Goal: Navigation & Orientation: Find specific page/section

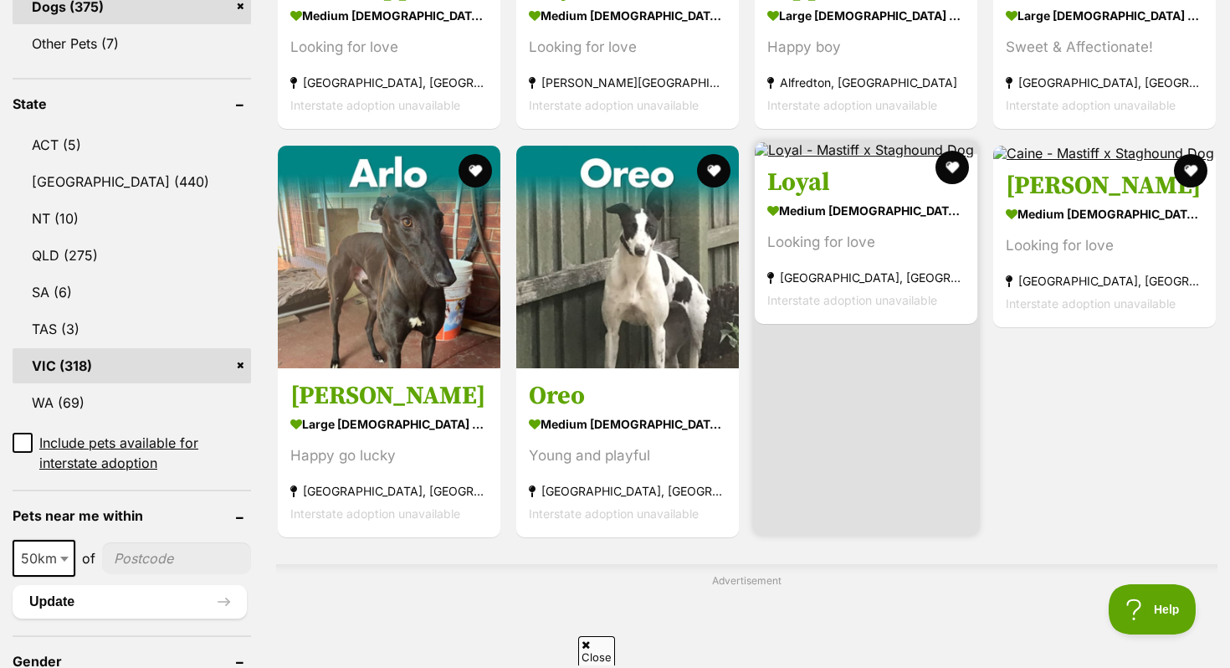
click at [825, 268] on section "medium male Dog Looking for love Burwood East, VIC Interstate adoption unavaila…" at bounding box center [867, 254] width 198 height 113
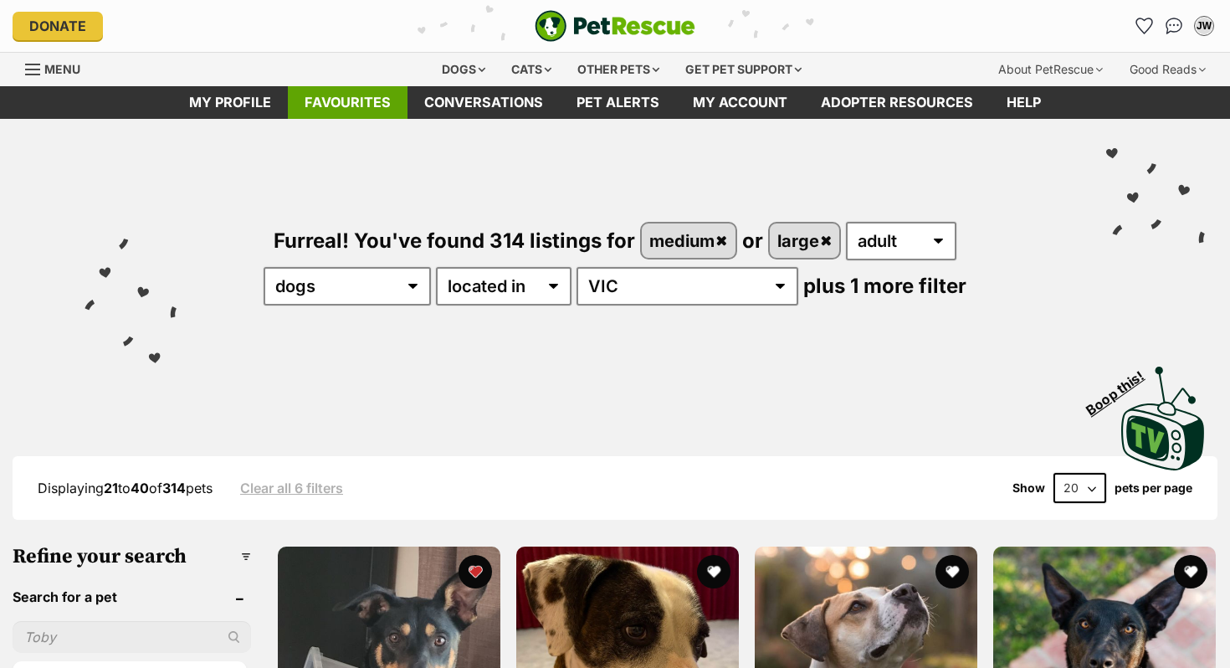
click at [372, 99] on link "Favourites" at bounding box center [348, 102] width 120 height 33
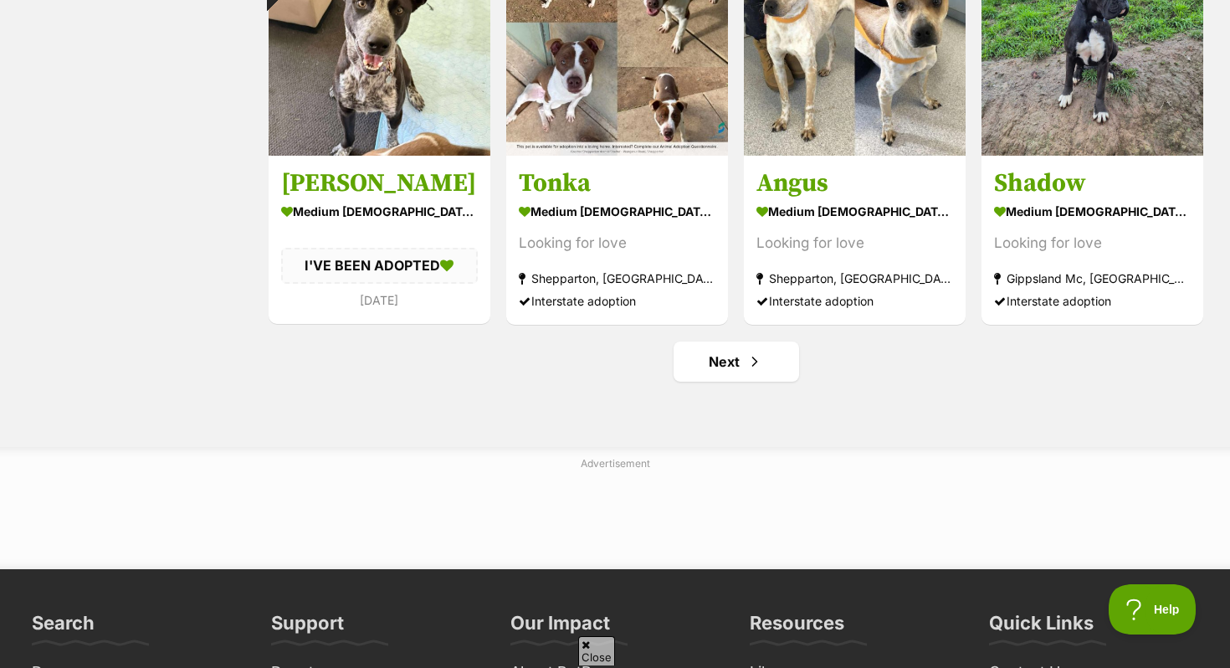
scroll to position [2070, 0]
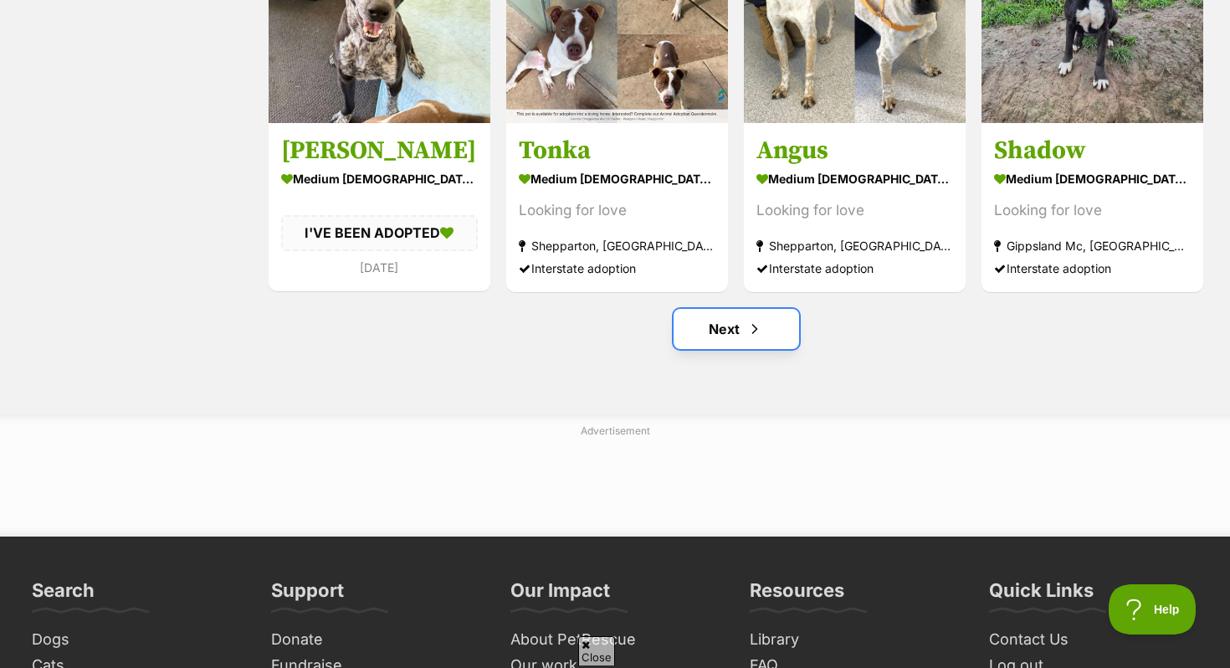
click at [791, 325] on link "Next" at bounding box center [737, 329] width 126 height 40
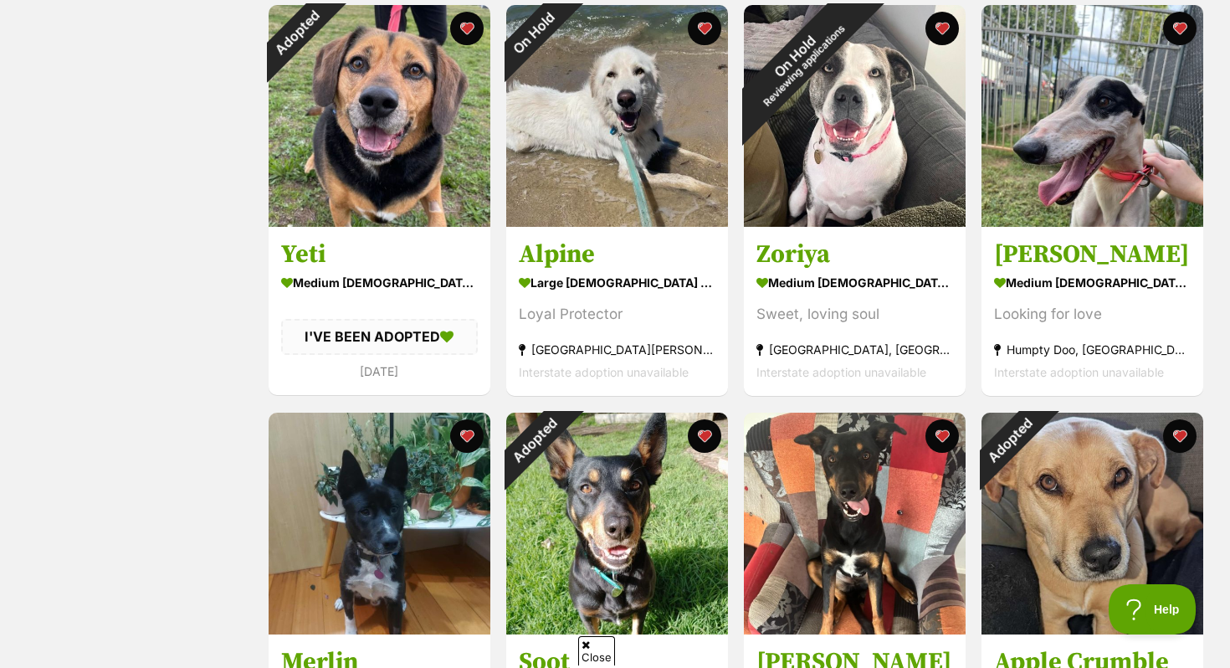
scroll to position [1551, 0]
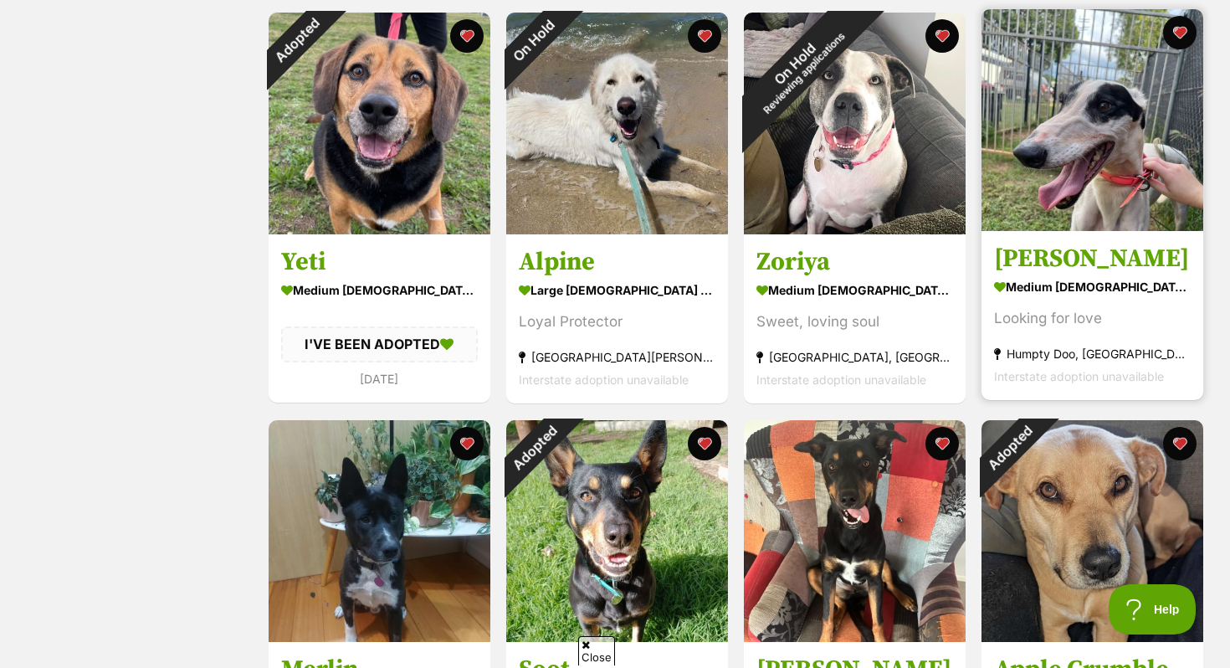
click at [1046, 190] on img at bounding box center [1093, 120] width 222 height 222
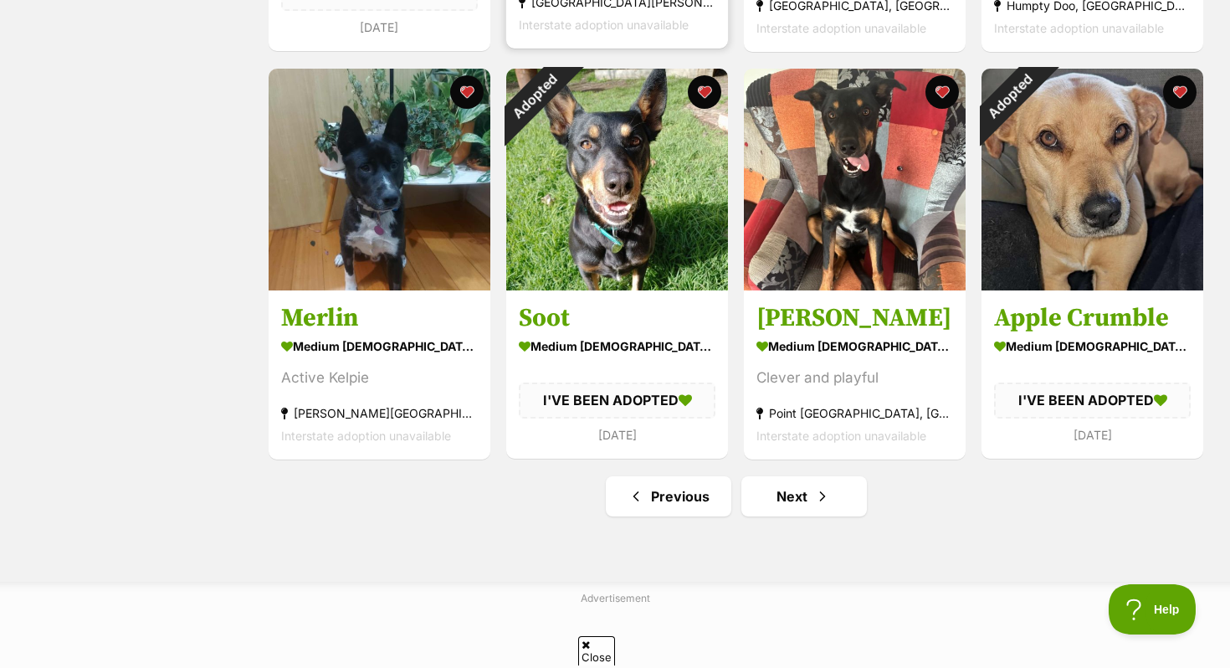
scroll to position [1919, 0]
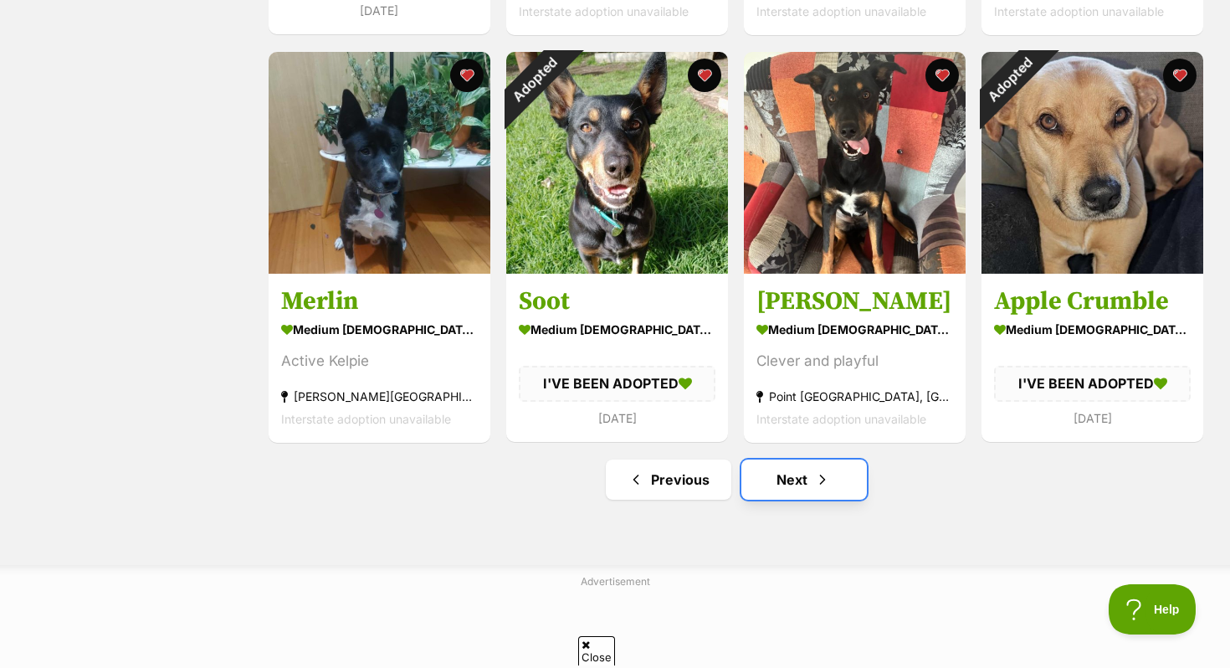
click at [793, 475] on link "Next" at bounding box center [805, 479] width 126 height 40
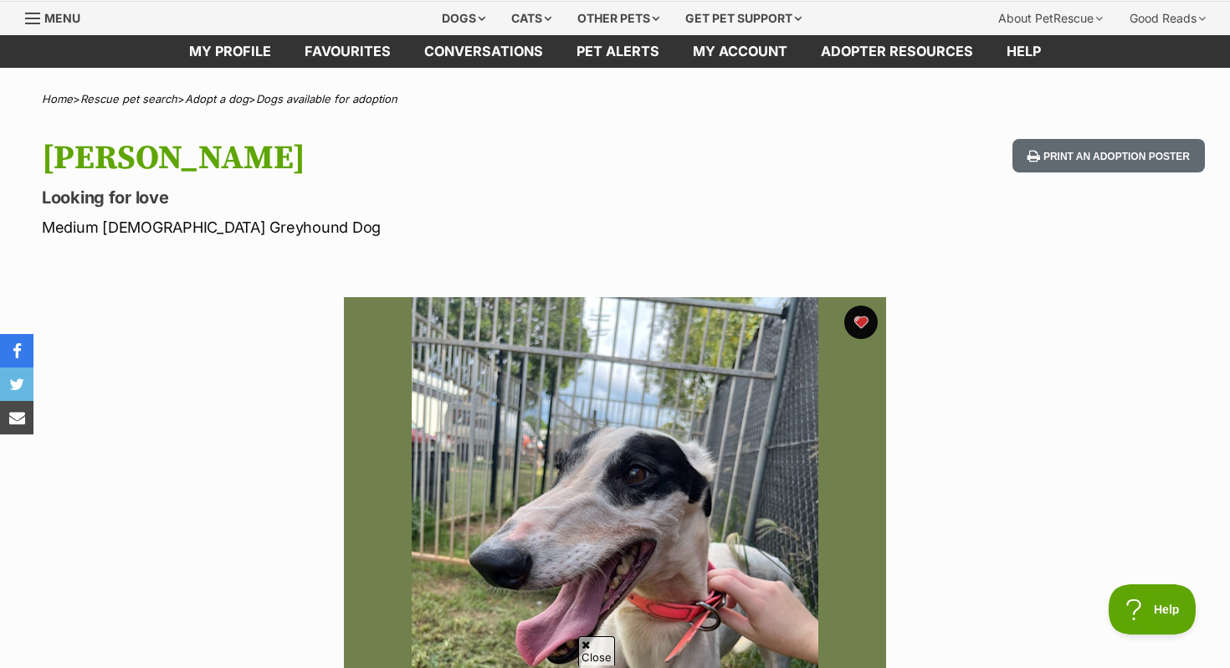
scroll to position [19, 0]
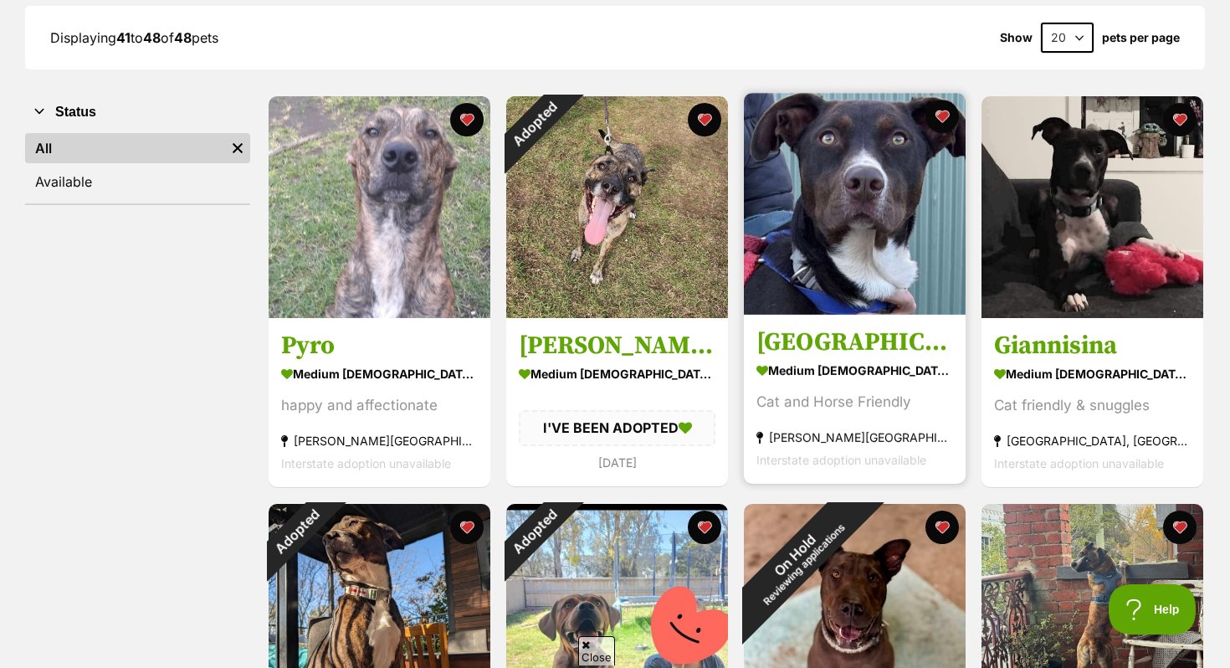
scroll to position [235, 0]
